Goal: Task Accomplishment & Management: Complete application form

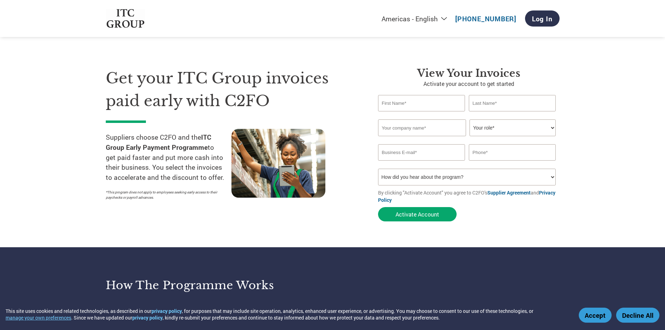
select select "en-[GEOGRAPHIC_DATA]"
click at [420, 103] on input "text" at bounding box center [421, 103] width 87 height 16
type input "PRINT JET"
type input "LLP"
type input "[EMAIL_ADDRESS][DOMAIN_NAME]"
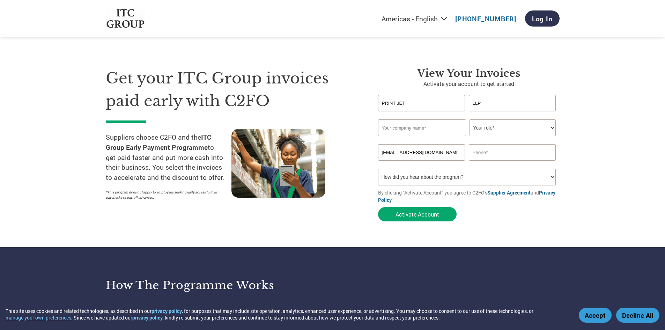
type input "09686861935"
click at [440, 129] on input "text" at bounding box center [422, 127] width 88 height 17
click at [417, 102] on input "PRINT JET" at bounding box center [421, 103] width 87 height 16
type input "PRINT JET SOLUTIONS"
click at [446, 130] on input "text" at bounding box center [422, 127] width 88 height 17
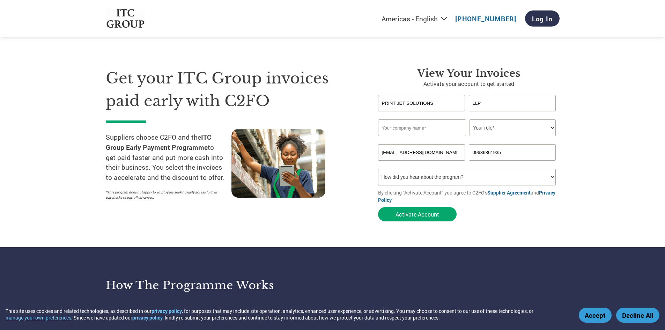
click at [562, 115] on section "Get your ITC Group invoices paid early with C2FO Suppliers choose C2FO and the …" at bounding box center [332, 137] width 665 height 219
click at [434, 104] on input "PRINT JET SOLUTIONS" at bounding box center [421, 103] width 87 height 16
click at [511, 104] on input "LLP" at bounding box center [512, 103] width 87 height 16
type input "L"
click at [606, 116] on section "Get your ITC Group invoices paid early with C2FO Suppliers choose C2FO and the …" at bounding box center [332, 137] width 665 height 219
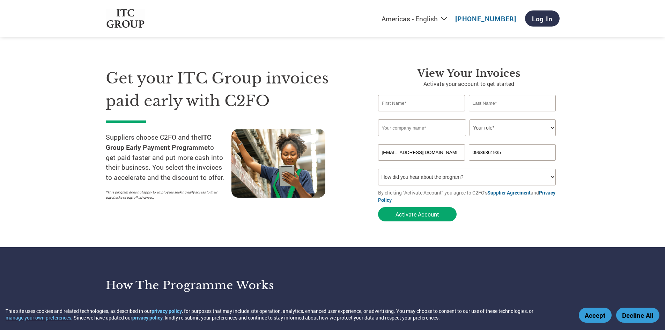
drag, startPoint x: 387, startPoint y: 103, endPoint x: 394, endPoint y: 106, distance: 7.8
click at [388, 103] on input "text" at bounding box center [421, 103] width 87 height 16
type input "[PERSON_NAME]"
type input "A"
type input "[PERSON_NAME]"
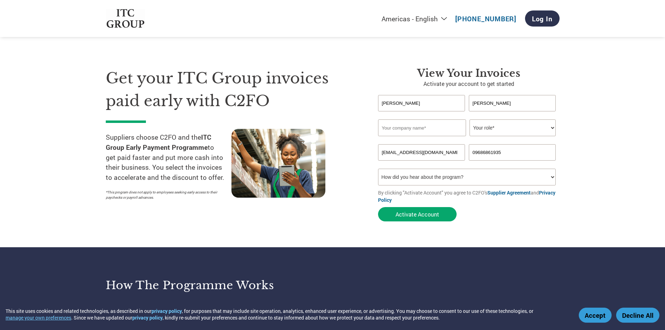
click at [435, 143] on div "Invalid company name or company name is too long" at bounding box center [469, 140] width 182 height 8
click at [432, 124] on input "text" at bounding box center [422, 127] width 88 height 17
type input "PRINT JET SOLUTIONS LLP"
click at [494, 125] on select "Your role* CFO Controller Credit Manager Finance Director Treasurer CEO Preside…" at bounding box center [513, 127] width 86 height 17
select select "OWNER_FOUNDER"
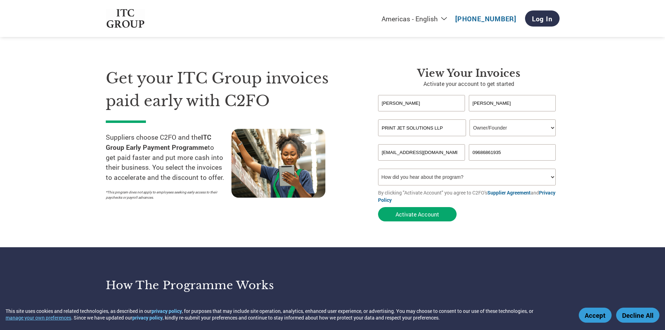
click at [470, 119] on select "Your role* CFO Controller Credit Manager Finance Director Treasurer CEO Preside…" at bounding box center [513, 127] width 86 height 17
click at [615, 154] on section "Get your ITC Group invoices paid early with C2FO Suppliers choose C2FO and the …" at bounding box center [332, 137] width 665 height 219
click at [450, 150] on input "[EMAIL_ADDRESS][DOMAIN_NAME]" at bounding box center [421, 152] width 87 height 16
click at [615, 146] on section "Get your ITC Group invoices paid early with C2FO Suppliers choose C2FO and the …" at bounding box center [332, 137] width 665 height 219
drag, startPoint x: 475, startPoint y: 151, endPoint x: 427, endPoint y: 151, distance: 47.8
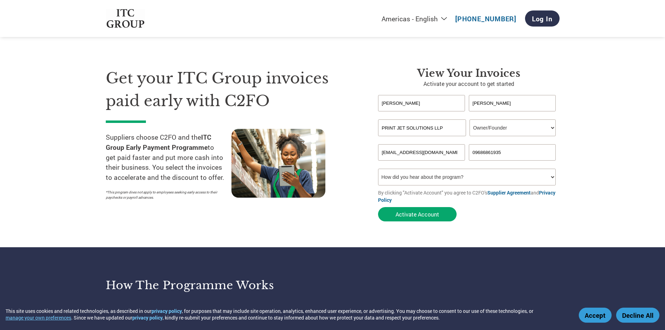
click at [427, 151] on div "[EMAIL_ADDRESS][DOMAIN_NAME] 09686861935" at bounding box center [469, 152] width 182 height 16
type input "9686861935"
click at [611, 153] on section "Get your ITC Group invoices paid early with C2FO Suppliers choose C2FO and the …" at bounding box center [332, 137] width 665 height 219
click at [411, 157] on input "[EMAIL_ADDRESS][DOMAIN_NAME]" at bounding box center [421, 152] width 87 height 16
drag, startPoint x: 501, startPoint y: 154, endPoint x: 447, endPoint y: 154, distance: 54.1
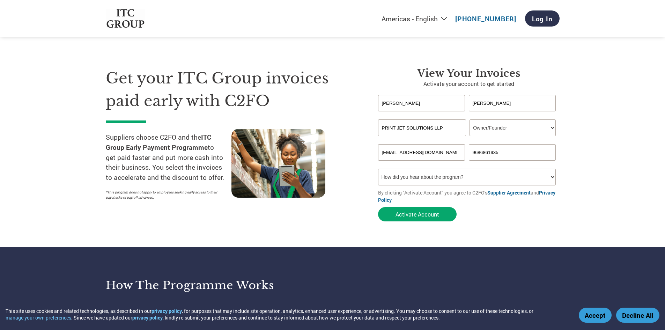
click at [447, 154] on div "[EMAIL_ADDRESS][DOMAIN_NAME] 9686861935" at bounding box center [469, 152] width 182 height 16
type input "6364919963"
click at [520, 178] on select "How did you hear about the program? Received a letter Email Social Media Online…" at bounding box center [467, 177] width 178 height 17
select select "Email"
click at [378, 169] on select "How did you hear about the program? Received a letter Email Social Media Online…" at bounding box center [467, 177] width 178 height 17
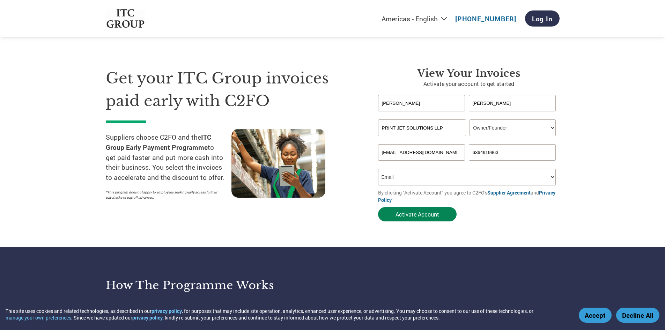
click at [430, 214] on button "Activate Account" at bounding box center [417, 214] width 79 height 14
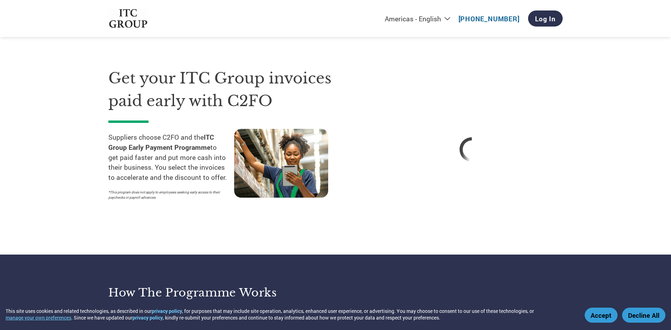
select select "en-[GEOGRAPHIC_DATA]"
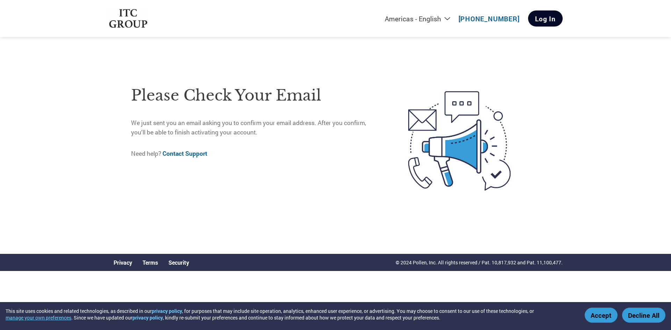
click at [552, 21] on link "Log In" at bounding box center [545, 18] width 35 height 16
click at [130, 22] on img at bounding box center [128, 18] width 40 height 19
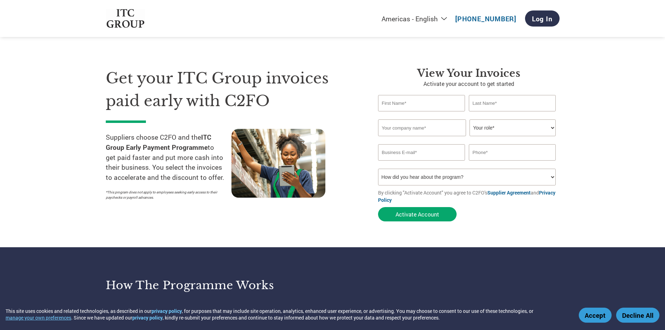
select select "en-[GEOGRAPHIC_DATA]"
click at [618, 176] on section "Get your ITC Group invoices paid early with C2FO Suppliers choose C2FO and the …" at bounding box center [332, 137] width 665 height 219
click at [544, 18] on link "Log In" at bounding box center [542, 18] width 35 height 16
